Goal: Navigation & Orientation: Find specific page/section

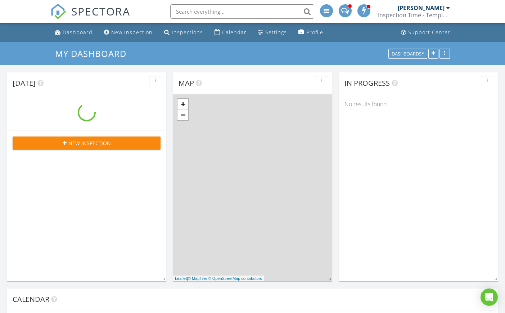
scroll to position [666, 516]
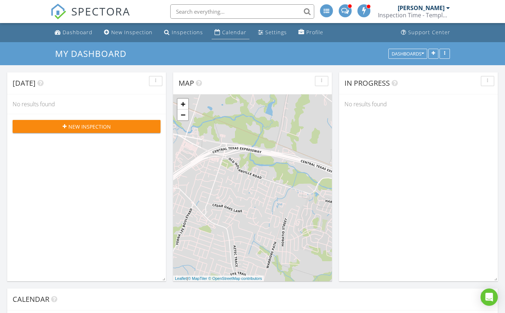
click at [224, 32] on div "Calendar" at bounding box center [234, 32] width 24 height 7
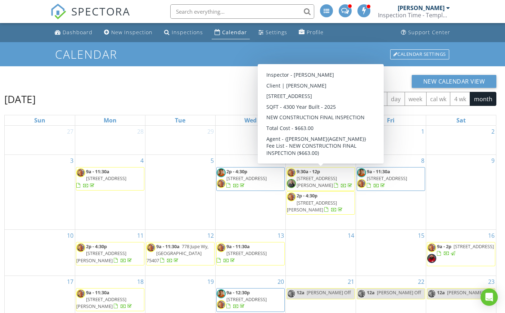
click at [159, 74] on div "New Calendar View [DATE] [DATE] list day week cal wk 4 wk month Sun Mon Tue Wed…" at bounding box center [252, 237] width 505 height 342
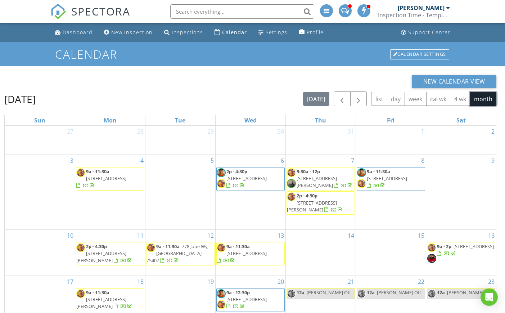
click at [480, 97] on button "month" at bounding box center [483, 99] width 27 height 14
click at [360, 96] on span "button" at bounding box center [358, 99] width 9 height 9
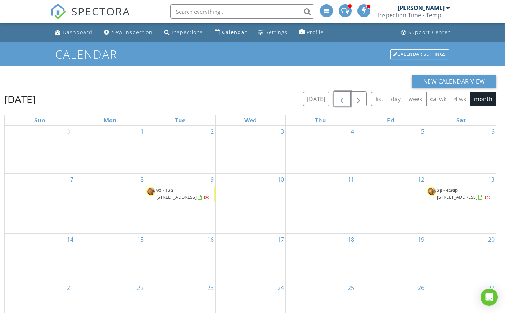
click at [342, 98] on span "button" at bounding box center [342, 99] width 9 height 9
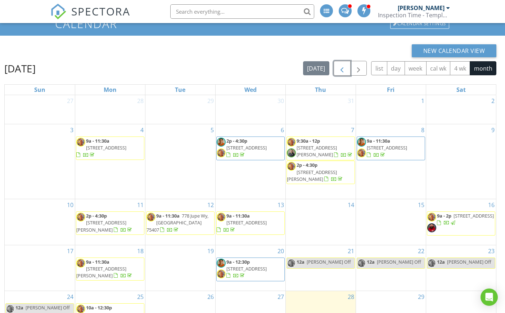
scroll to position [96, 0]
